Goal: Task Accomplishment & Management: Use online tool/utility

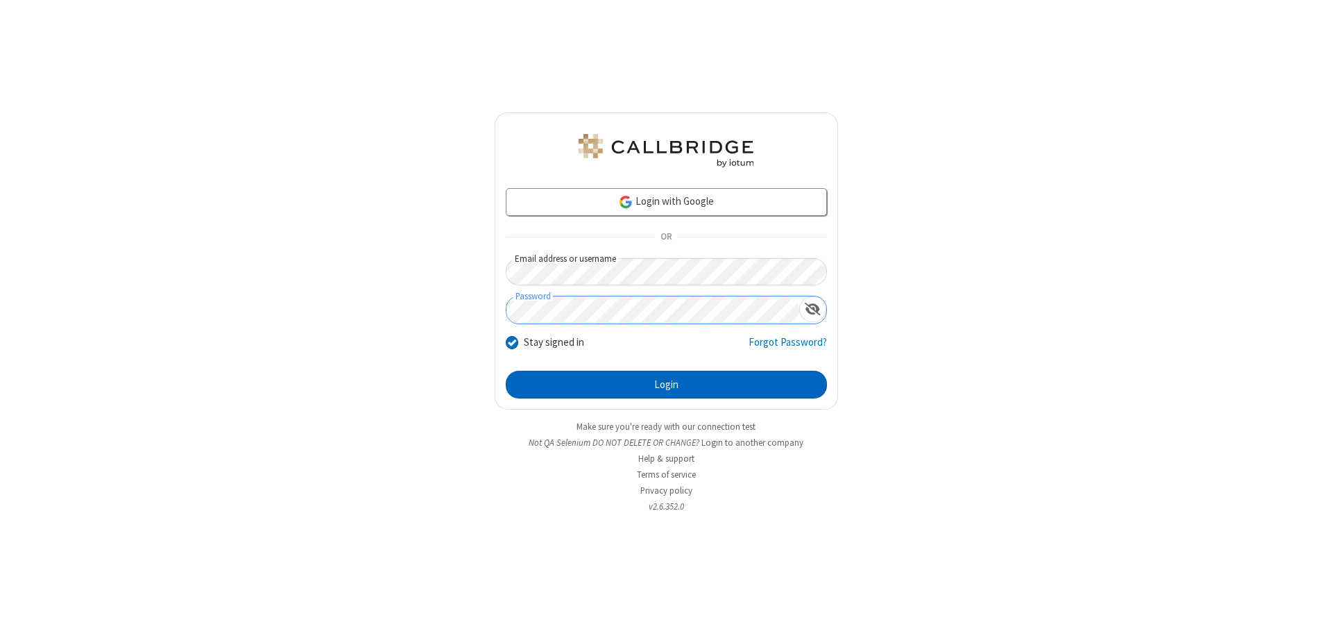
click at [666, 384] on button "Login" at bounding box center [666, 384] width 321 height 28
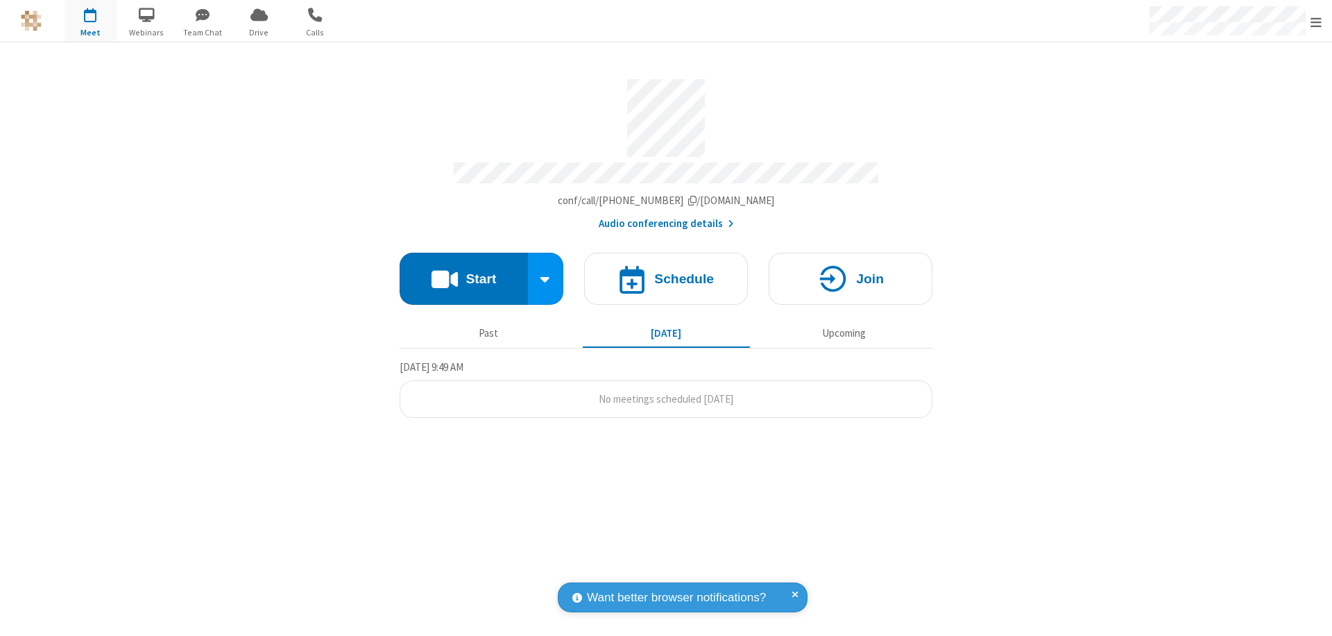
click at [463, 272] on button "Start" at bounding box center [464, 279] width 128 height 52
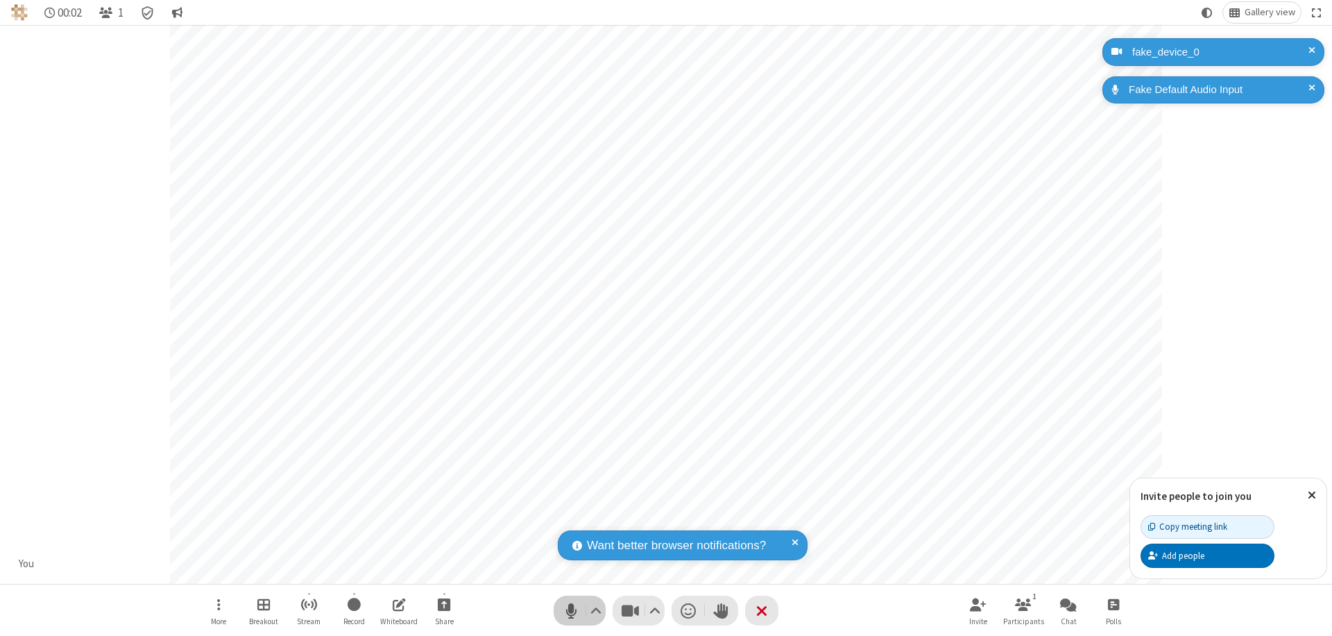
click at [571, 610] on span "Mute (⌘+Shift+A)" at bounding box center [571, 610] width 21 height 20
click at [571, 610] on span "Unmute (⌘+Shift+A)" at bounding box center [571, 610] width 21 height 20
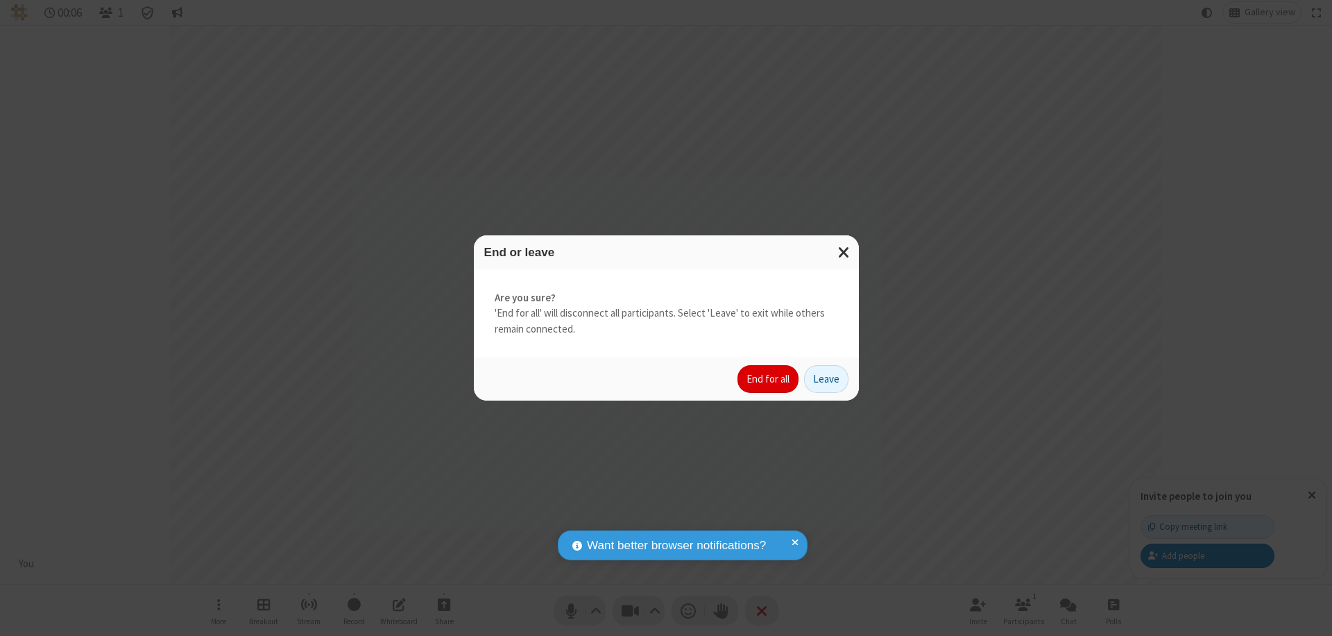
click at [769, 379] on button "End for all" at bounding box center [768, 379] width 61 height 28
